Goal: Find contact information: Find contact information

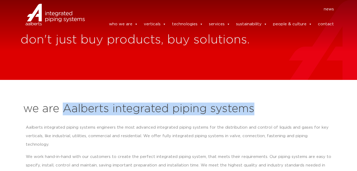
click at [259, 107] on h2 "we are Aalberts integrated piping systems" at bounding box center [178, 108] width 311 height 13
click at [122, 95] on section "we are Aalberts integrated piping systems Aalberts integrated piping systems en…" at bounding box center [178, 168] width 357 height 176
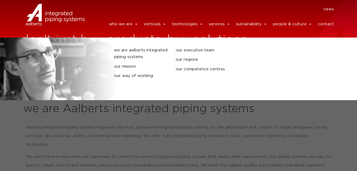
click at [129, 21] on link "who we are" at bounding box center [123, 24] width 29 height 11
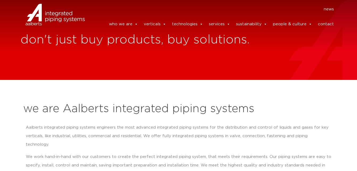
click at [326, 21] on link "contact" at bounding box center [326, 24] width 16 height 11
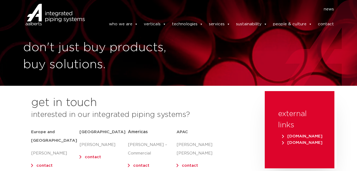
click at [58, 8] on img at bounding box center [55, 15] width 59 height 24
